Goal: Information Seeking & Learning: Learn about a topic

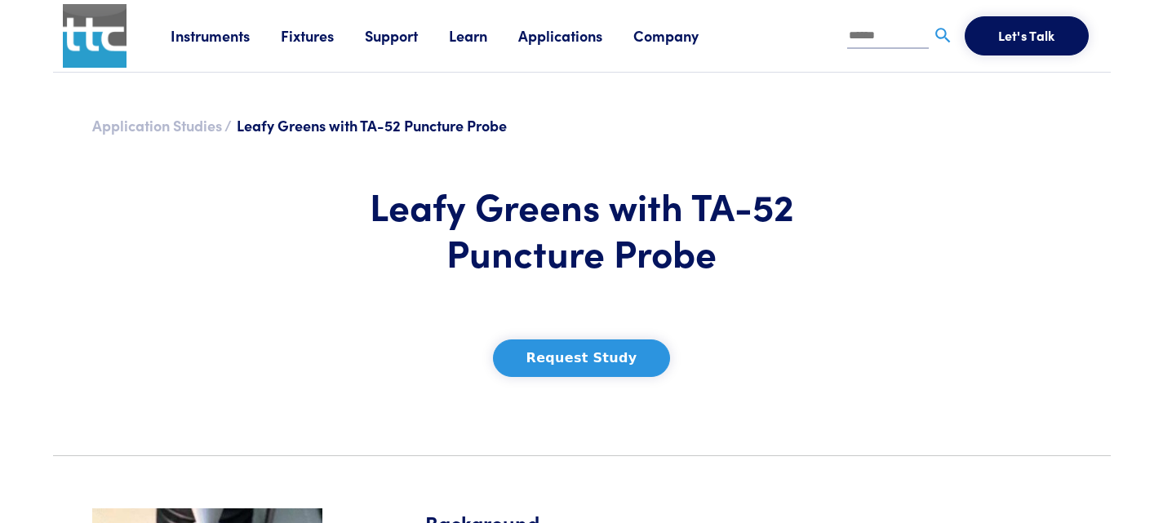
click at [189, 125] on link "Application Studies /" at bounding box center [162, 125] width 140 height 20
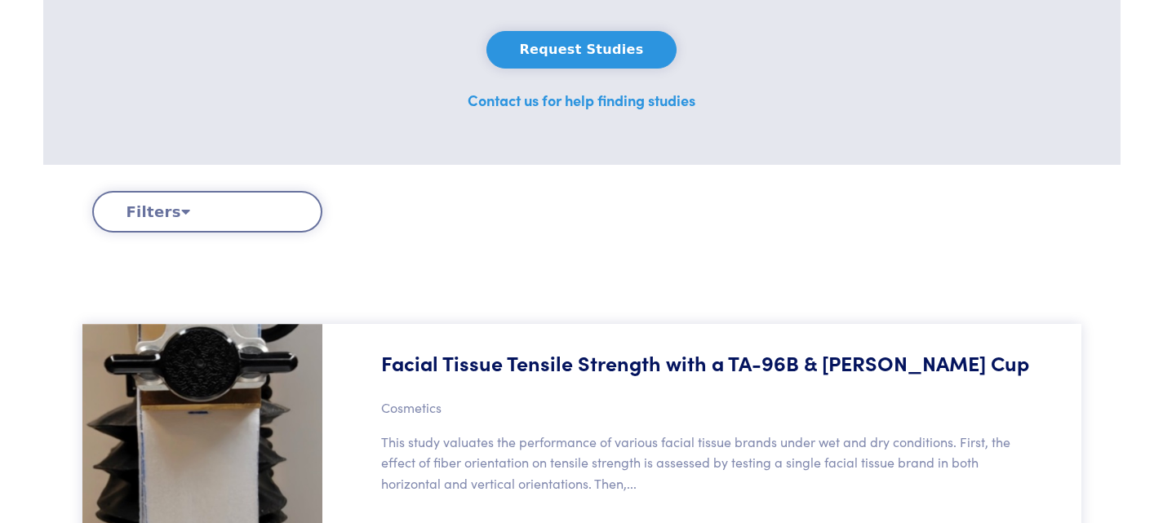
scroll to position [571, 0]
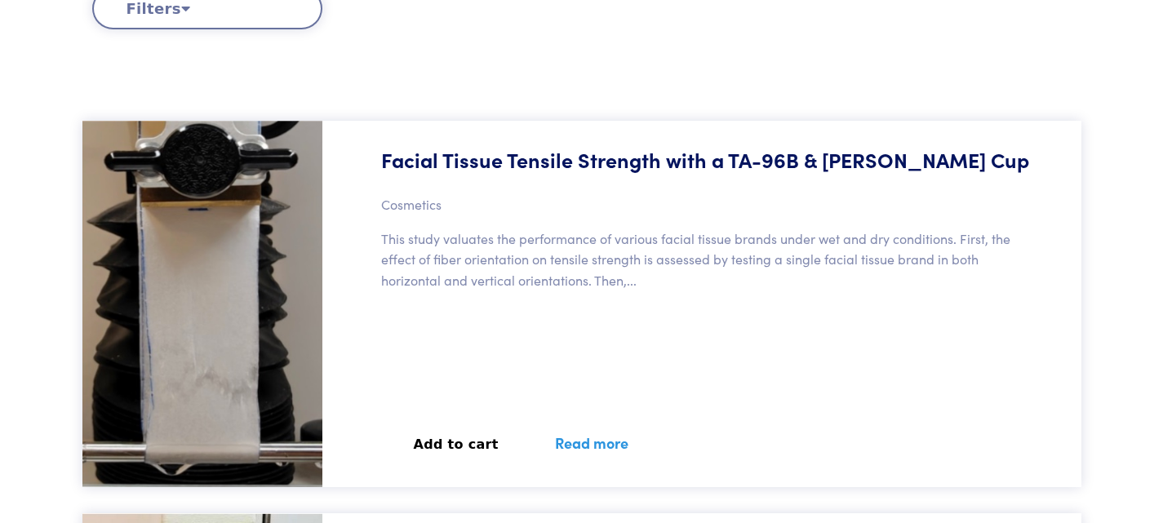
click at [178, 18] on button "Filters" at bounding box center [207, 9] width 230 height 42
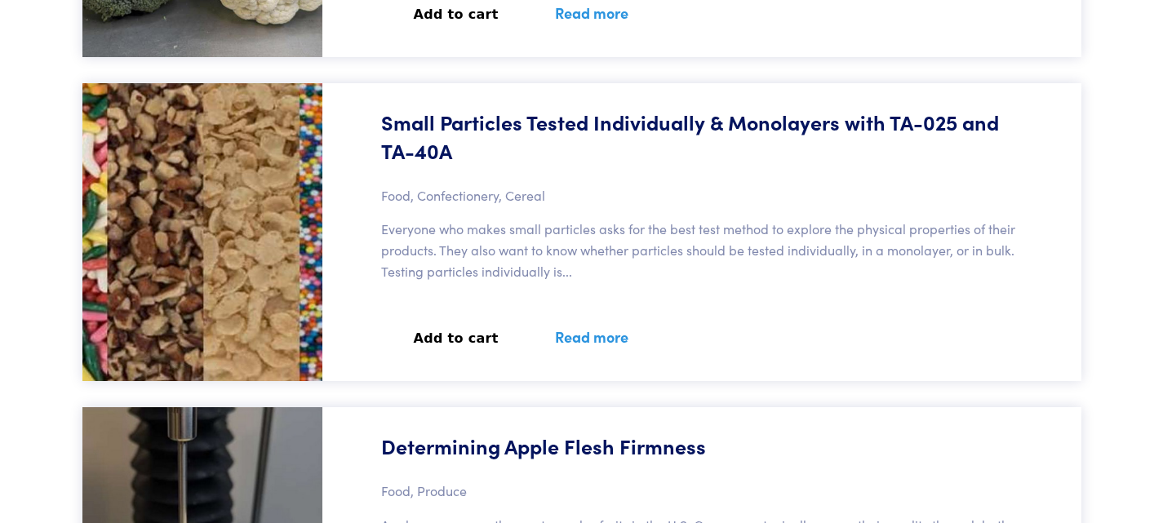
scroll to position [5061, 0]
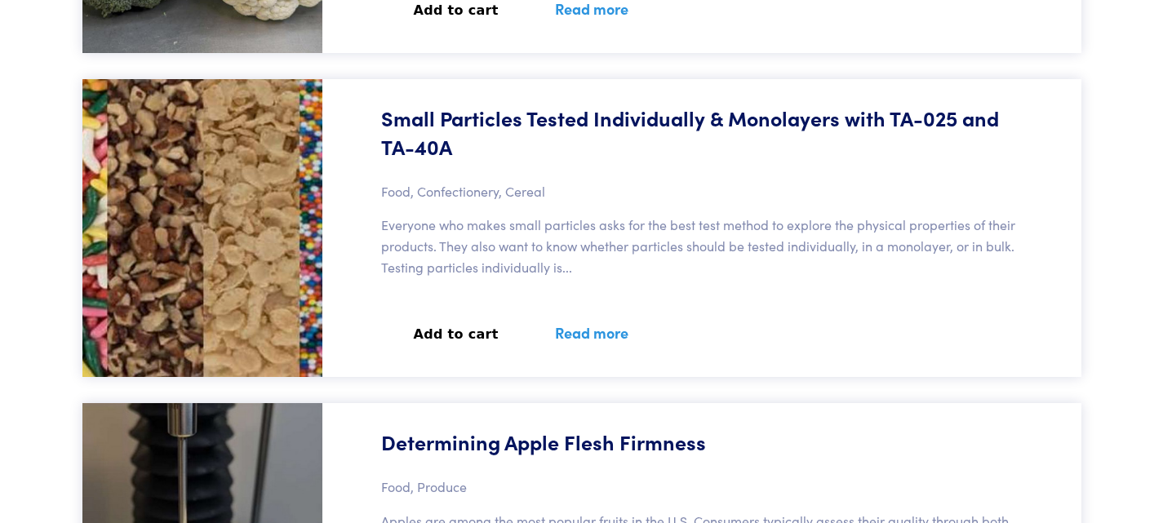
click at [1002, 290] on div "Small Particles Tested Individually & Monolayers with TA-025 and TA-40A Food, C…" at bounding box center [706, 228] width 749 height 298
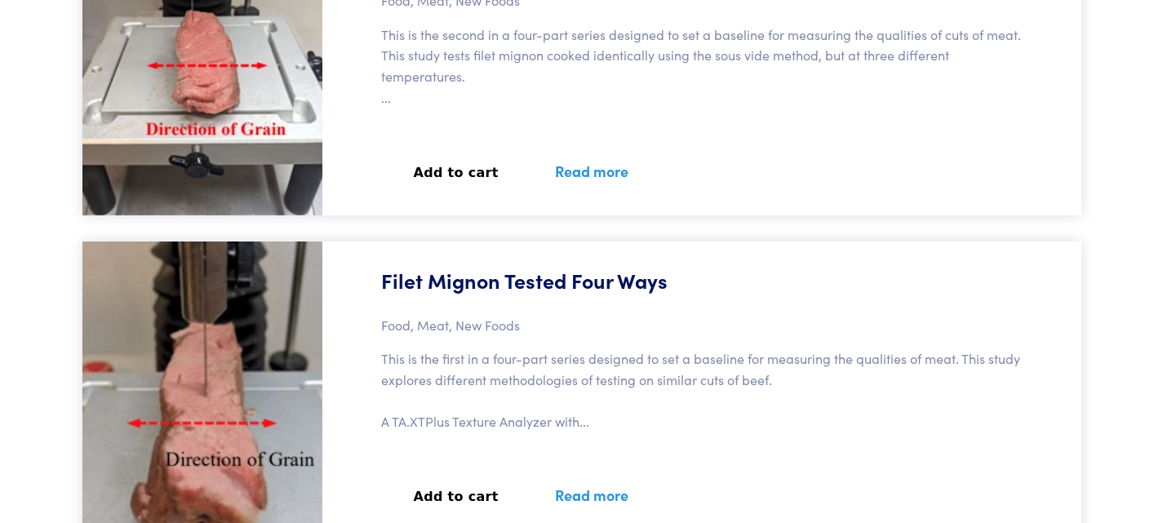
scroll to position [8011, 0]
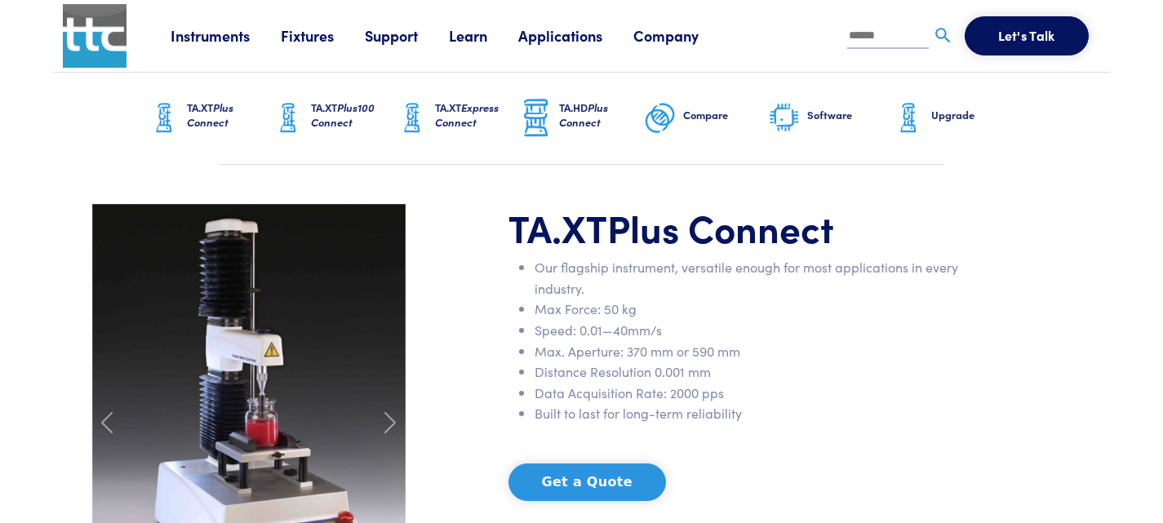
click at [903, 34] on input "text" at bounding box center [888, 36] width 82 height 24
type input "*****"
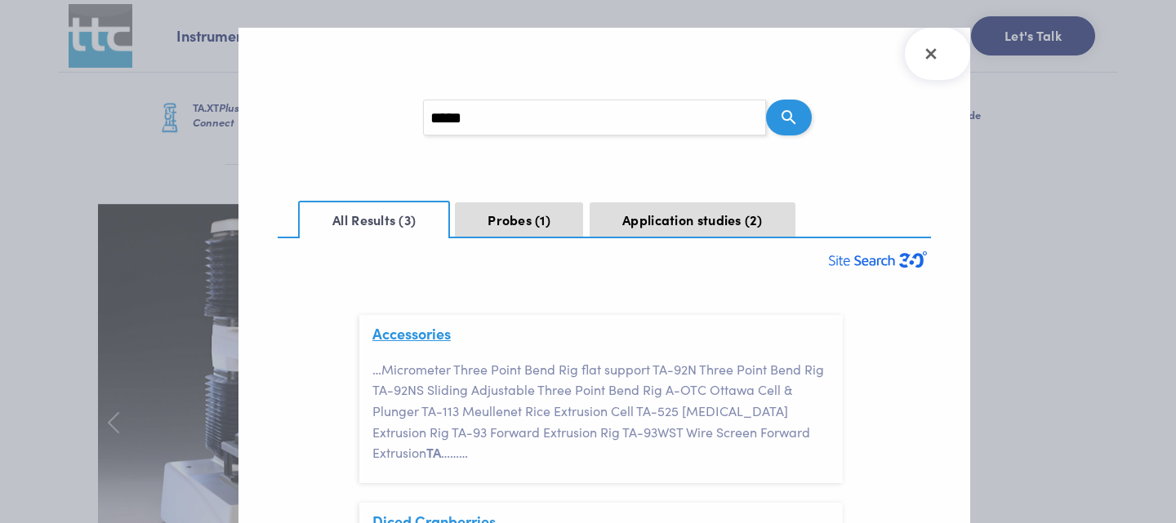
click at [398, 326] on link "Accessories" at bounding box center [411, 333] width 78 height 20
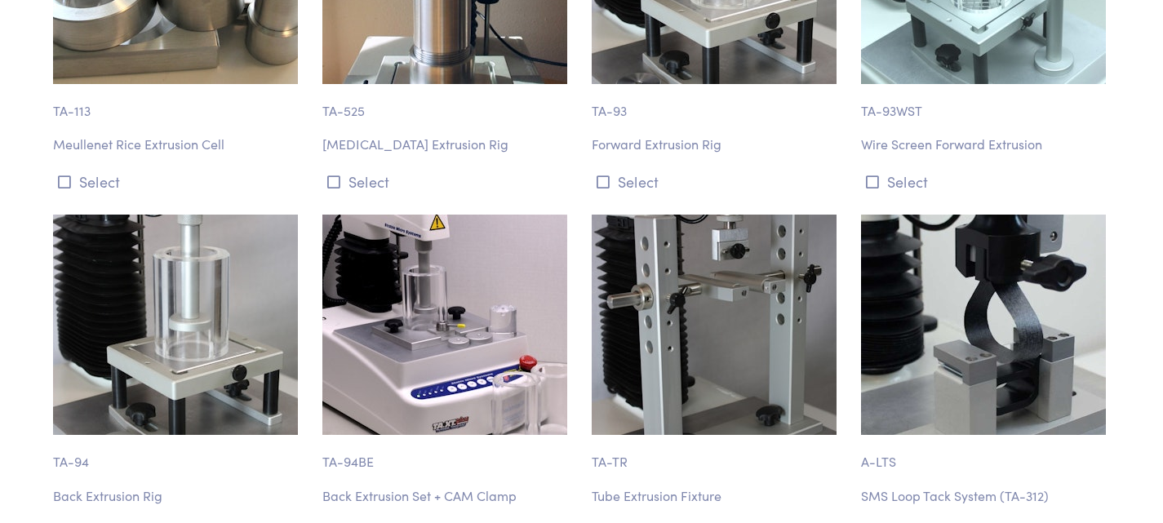
scroll to position [10204, 0]
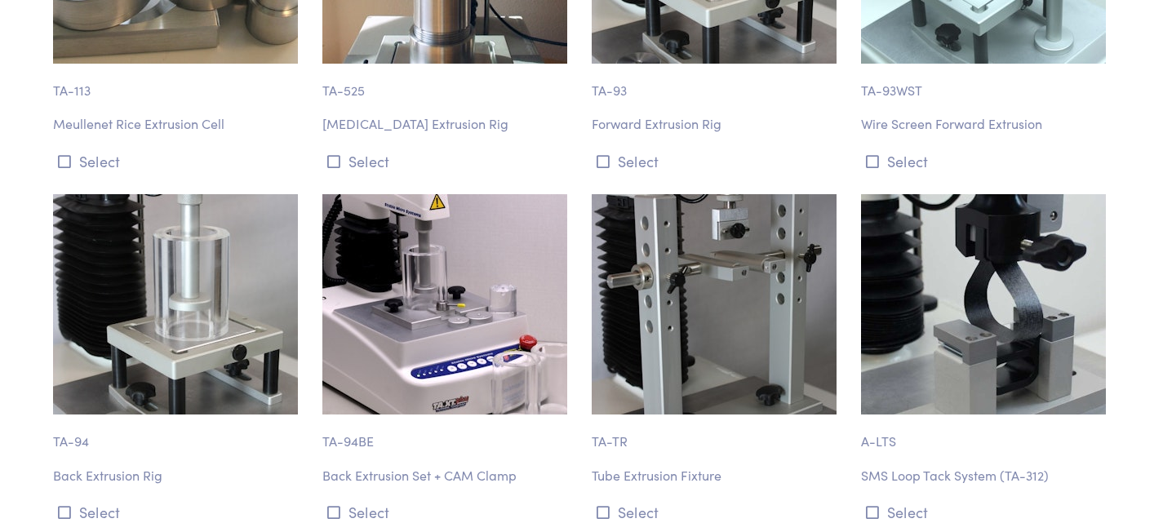
click at [253, 194] on img at bounding box center [175, 304] width 245 height 220
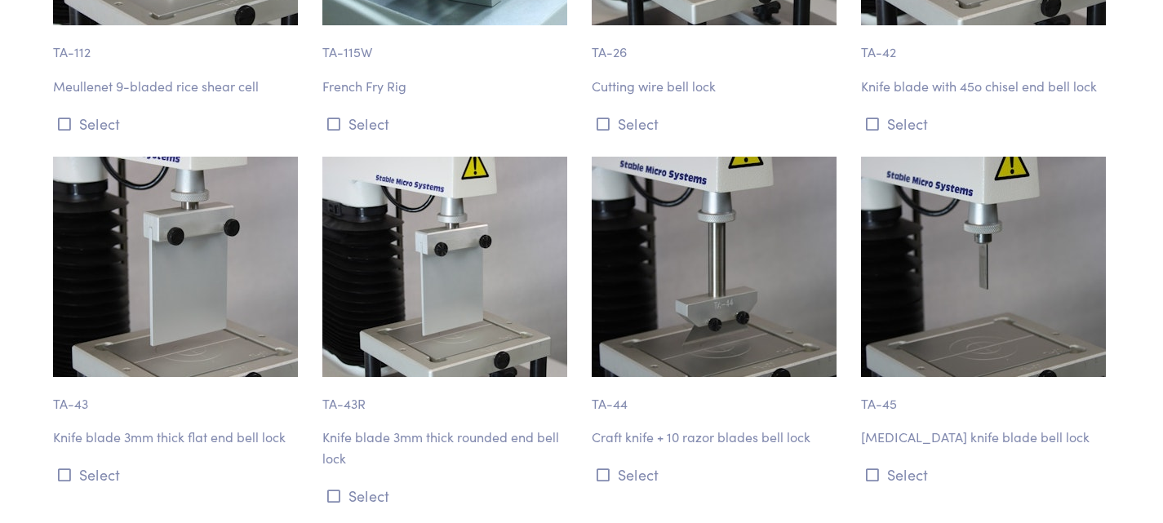
scroll to position [6612, 0]
